Goal: Information Seeking & Learning: Learn about a topic

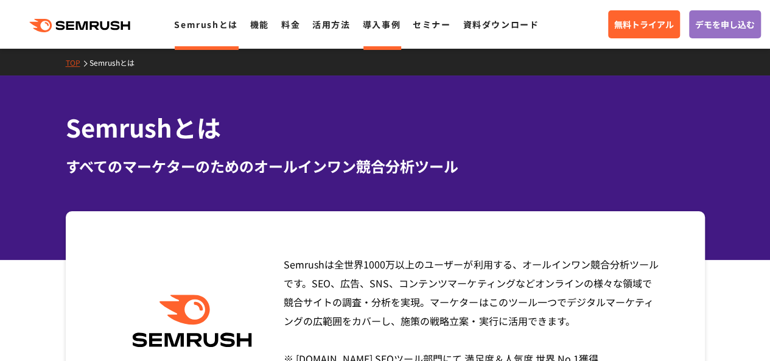
click at [381, 25] on link "導入事例" at bounding box center [382, 24] width 38 height 12
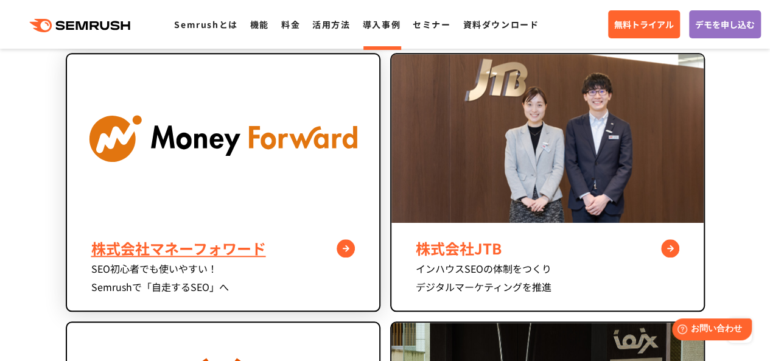
scroll to position [548, 0]
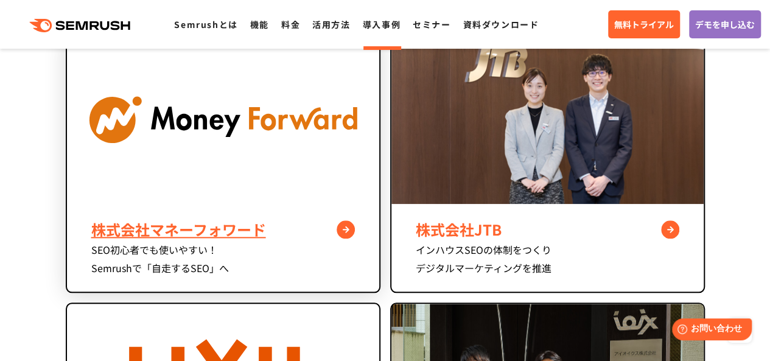
click at [287, 191] on img at bounding box center [223, 119] width 312 height 169
